Goal: Find contact information: Obtain details needed to contact an individual or organization

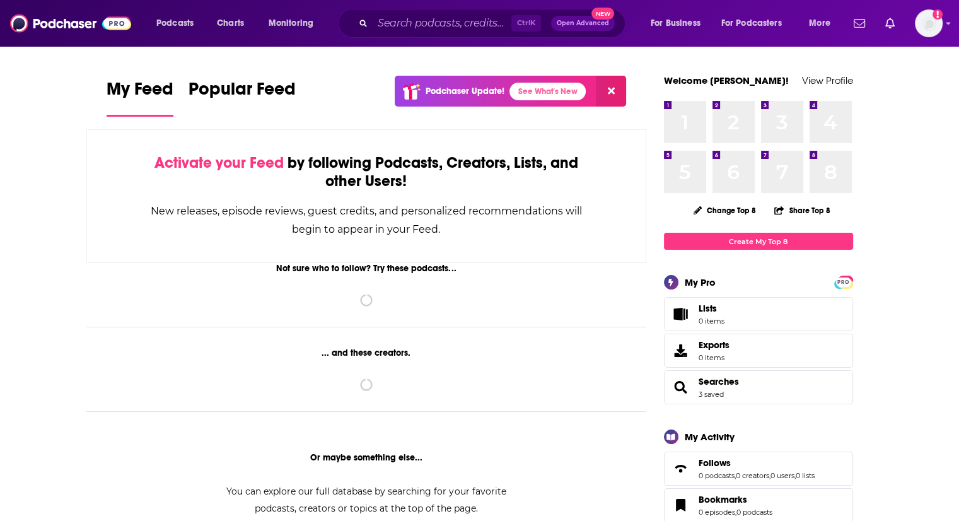
click at [382, 23] on div "Podcasts Charts Monitoring Ctrl K Open Advanced New For Business For Podcasters…" at bounding box center [495, 23] width 695 height 29
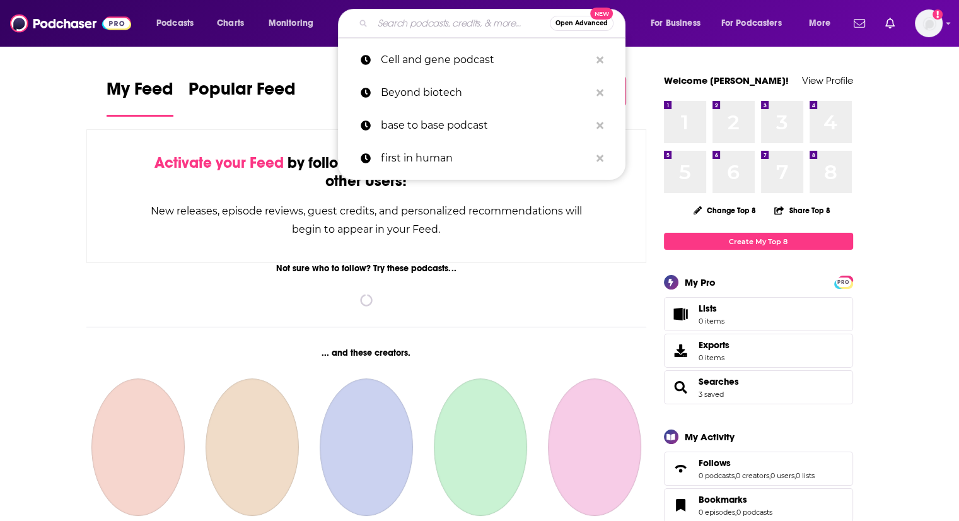
click at [382, 23] on input "Search podcasts, credits, & more..." at bounding box center [461, 23] width 177 height 20
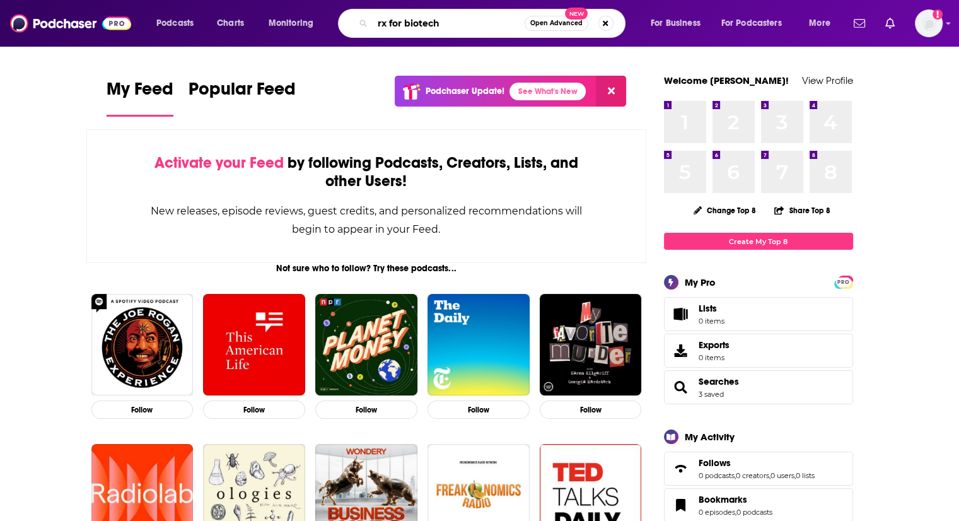
type input "rx for biotech"
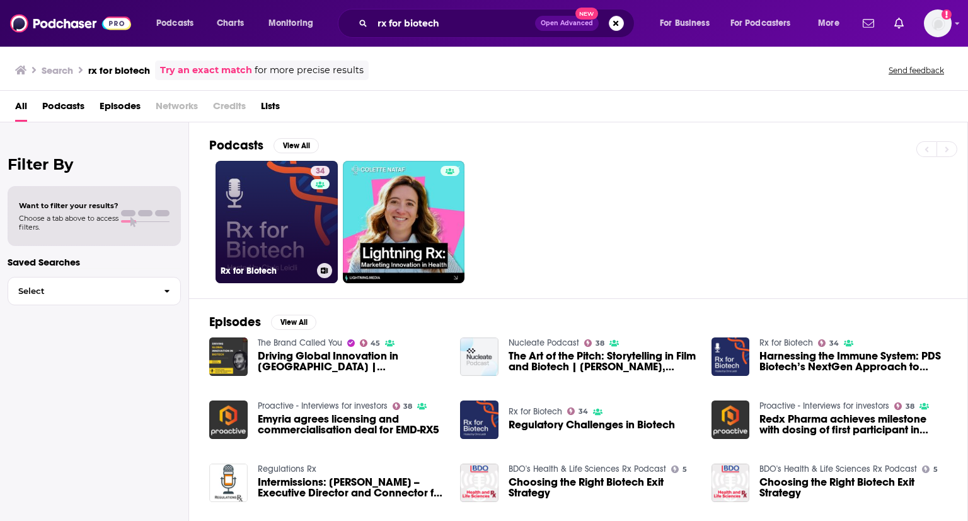
click at [297, 233] on link "34 Rx for Biotech" at bounding box center [277, 222] width 122 height 122
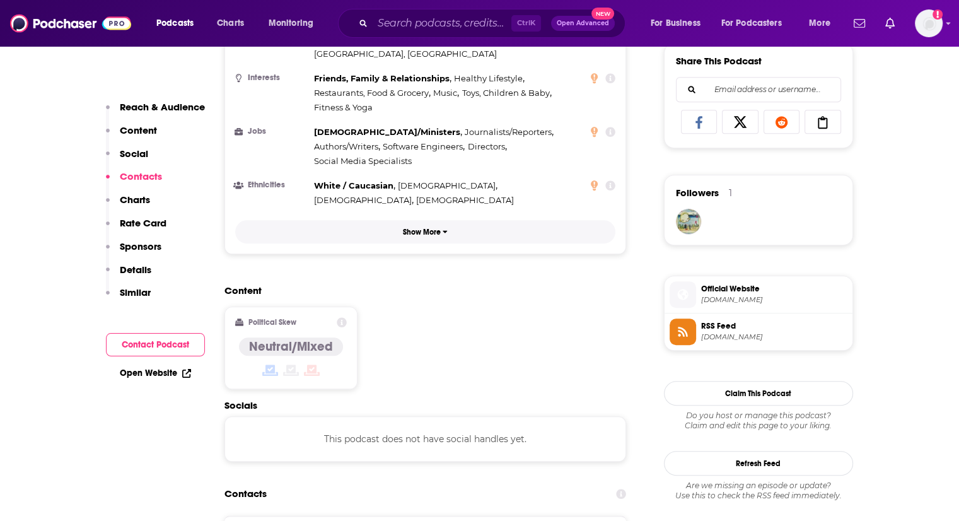
scroll to position [1009, 0]
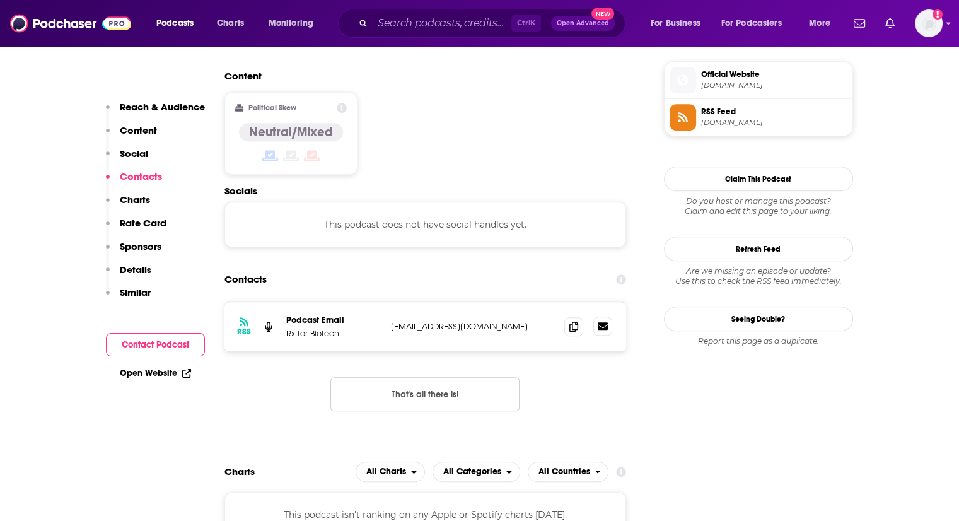
click at [600, 322] on icon at bounding box center [603, 326] width 10 height 8
